Goal: Use online tool/utility: Utilize a website feature to perform a specific function

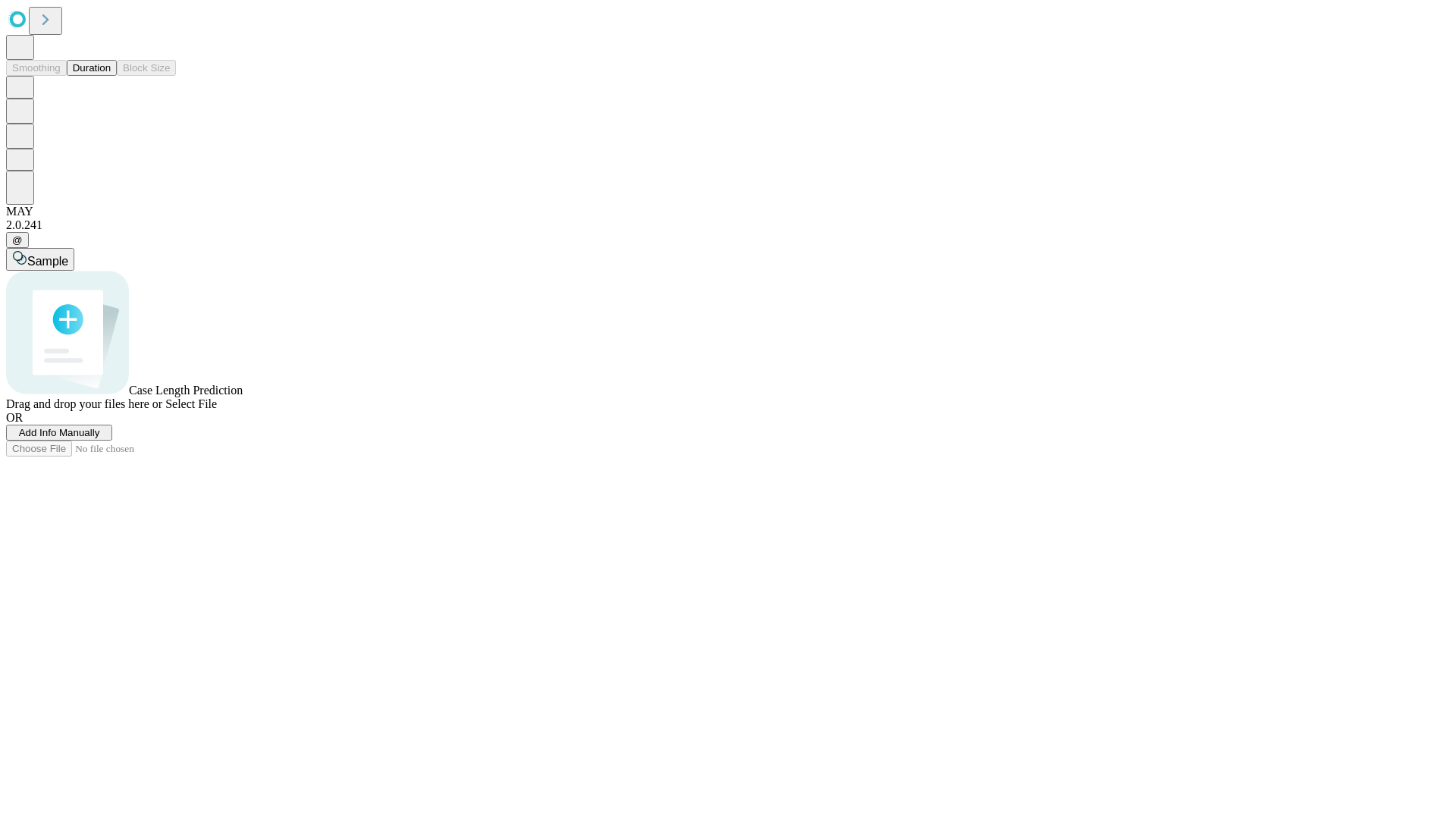
click at [111, 76] on button "Duration" at bounding box center [91, 68] width 50 height 16
click at [217, 410] on span "Select File" at bounding box center [190, 404] width 52 height 13
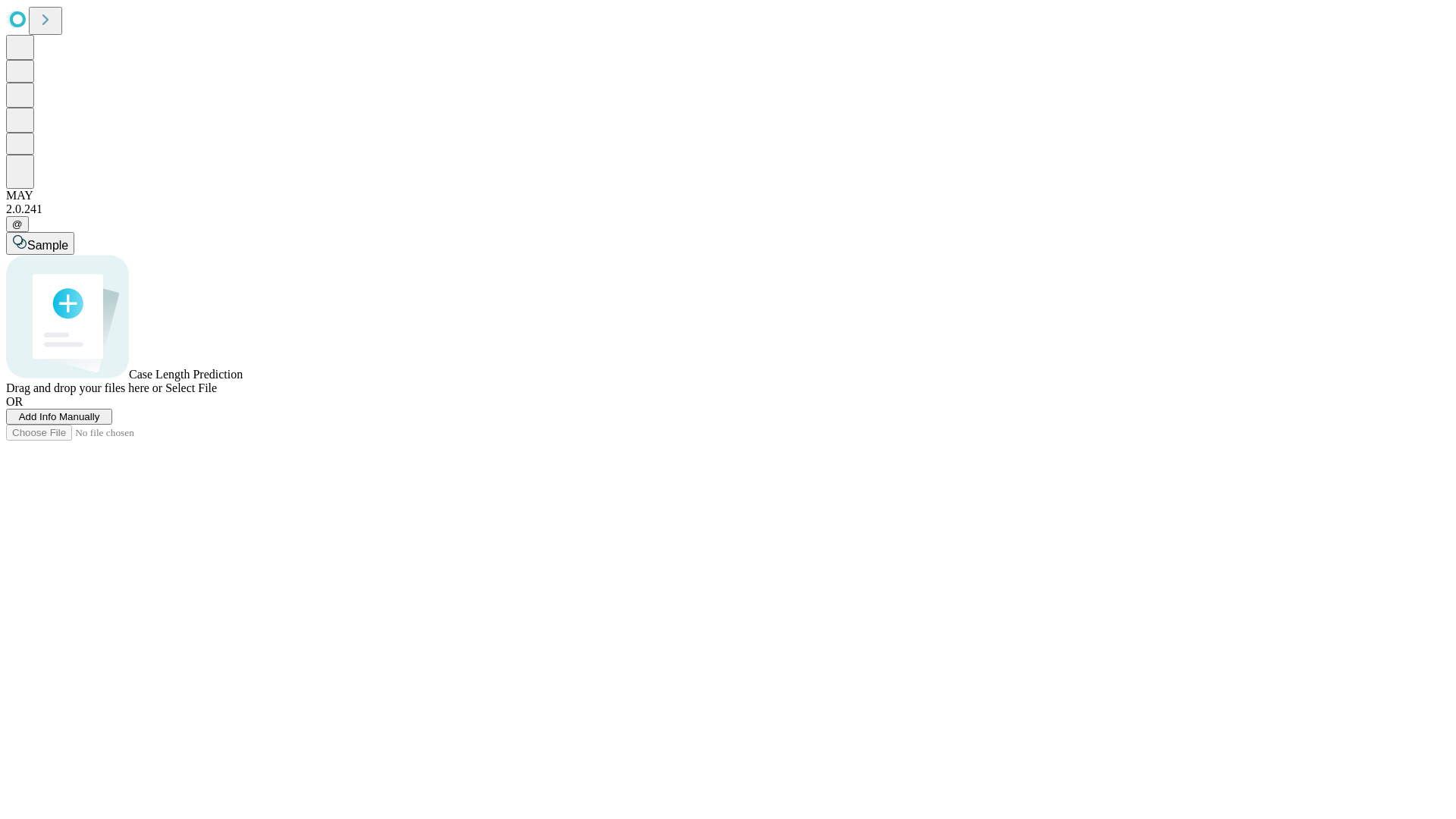
click at [217, 395] on span "Select File" at bounding box center [190, 388] width 52 height 13
